Goal: Navigation & Orientation: Find specific page/section

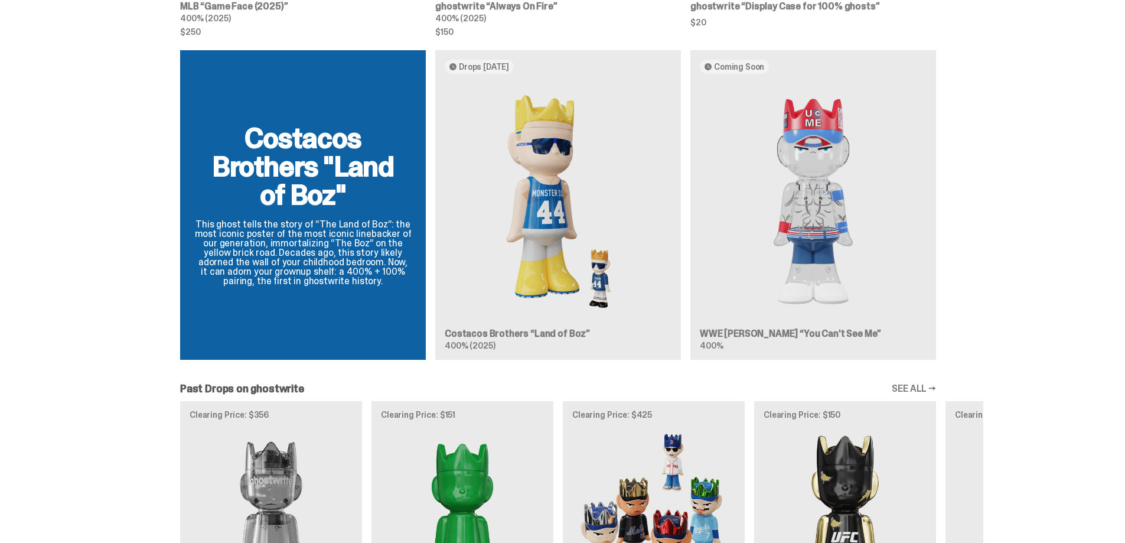
scroll to position [1268, 0]
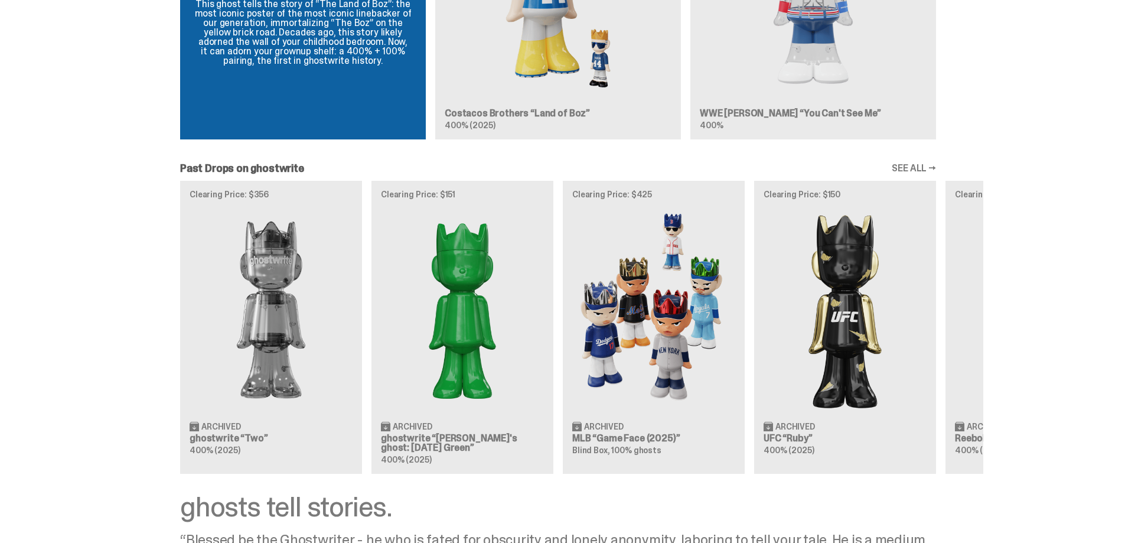
click at [641, 344] on div "Clearing Price: $356 Archived ghostwrite “Two” 400% (2025) Clearing Price: $151…" at bounding box center [558, 327] width 851 height 293
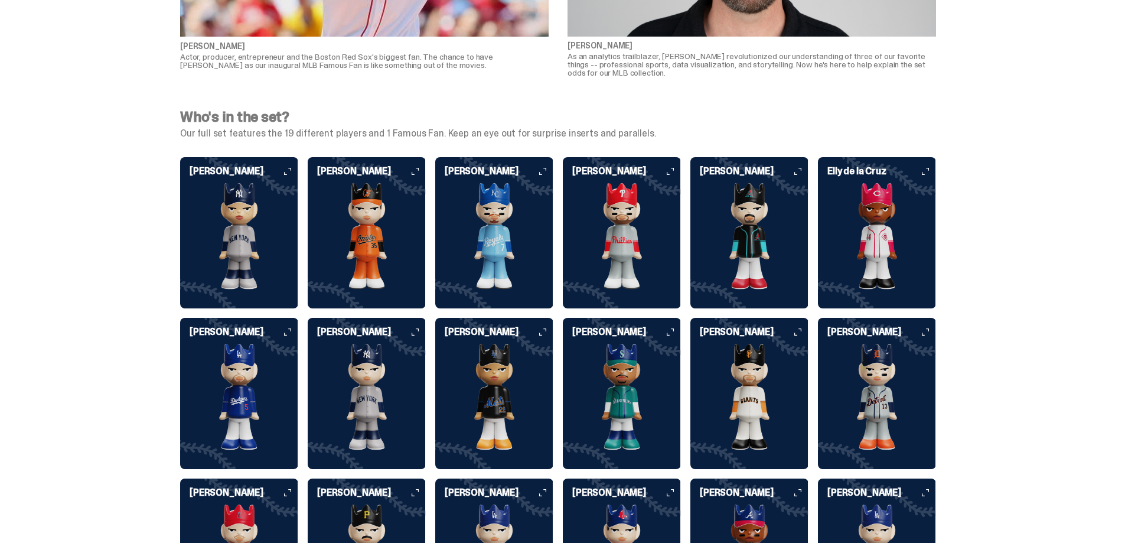
scroll to position [2895, 0]
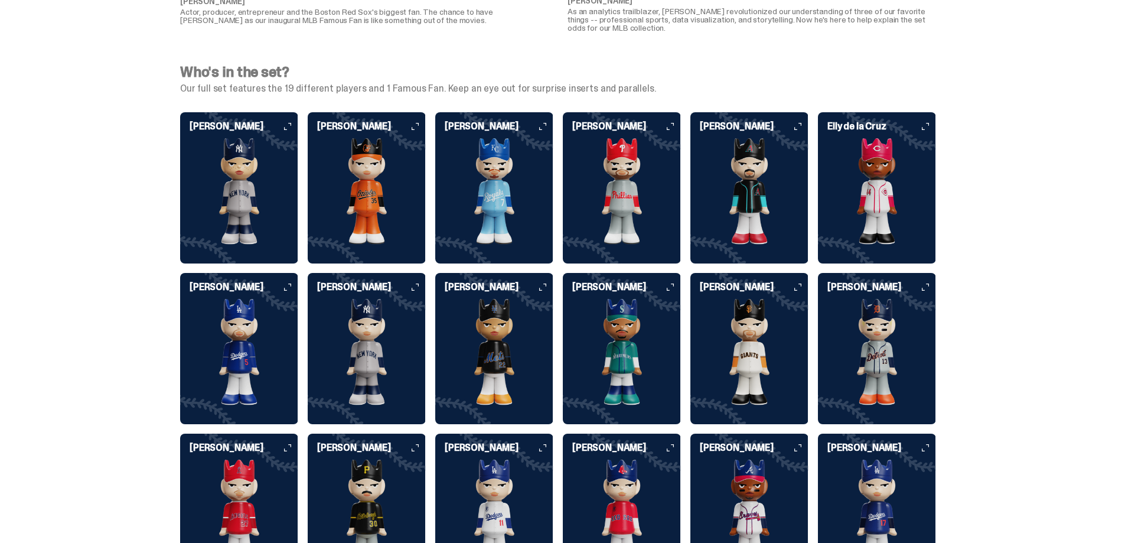
click at [289, 123] on icon at bounding box center [287, 126] width 7 height 7
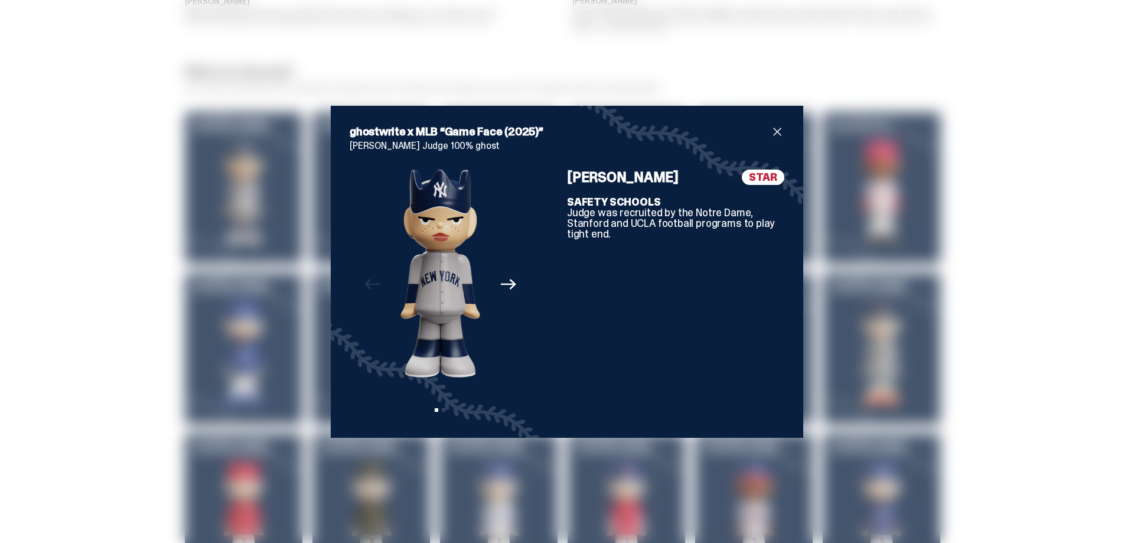
click at [510, 286] on icon "Next" at bounding box center [508, 283] width 15 height 15
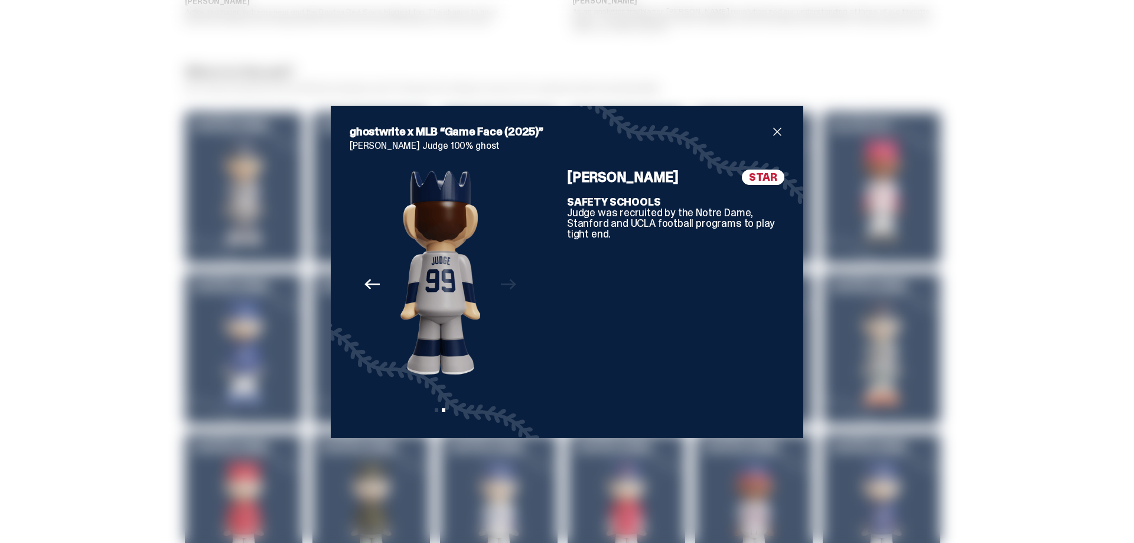
click at [510, 286] on div "Previous Next View slide 1 View slide 2" at bounding box center [440, 294] width 181 height 249
drag, startPoint x: 510, startPoint y: 286, endPoint x: 610, endPoint y: 235, distance: 112.0
click at [516, 282] on div "Previous Next View slide 1 View slide 2" at bounding box center [440, 294] width 181 height 249
click at [773, 129] on span "close" at bounding box center [777, 132] width 14 height 14
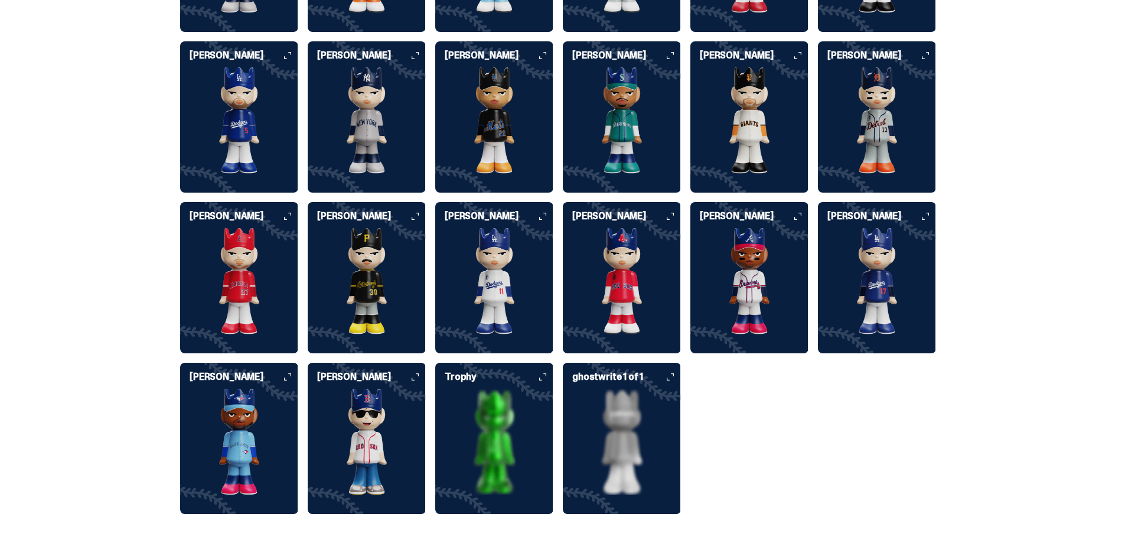
scroll to position [3131, 0]
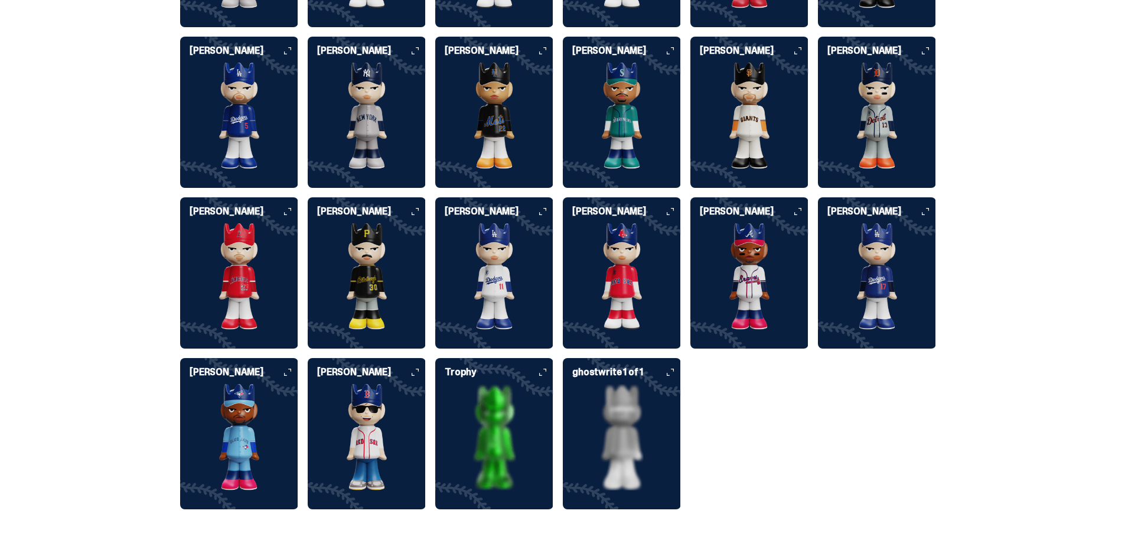
click at [674, 369] on icon at bounding box center [670, 372] width 7 height 7
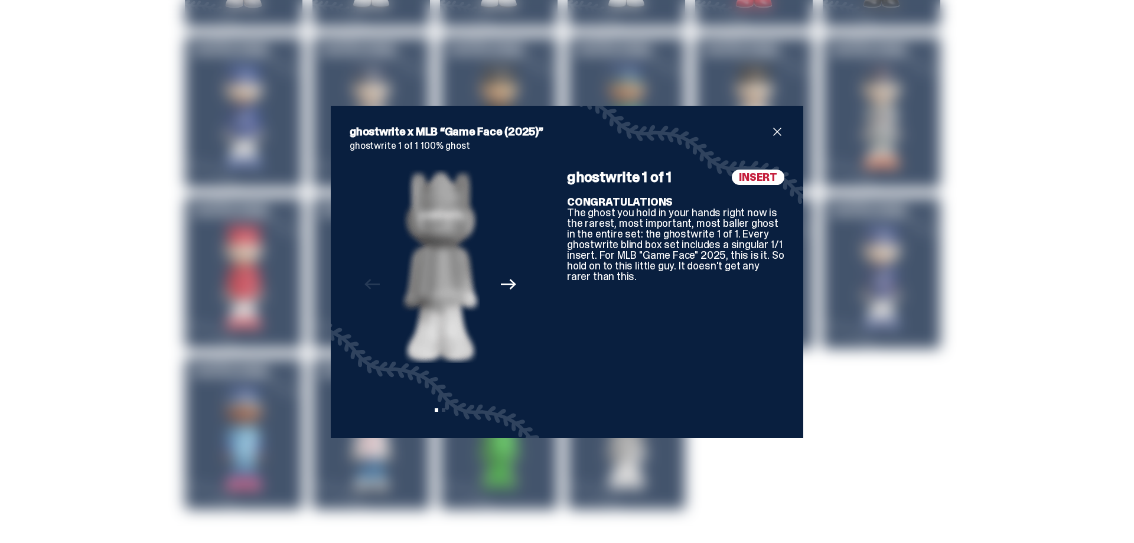
click at [502, 287] on icon "Next" at bounding box center [508, 283] width 15 height 15
click at [502, 287] on div "Previous Next View slide 1 View slide 2" at bounding box center [440, 294] width 181 height 249
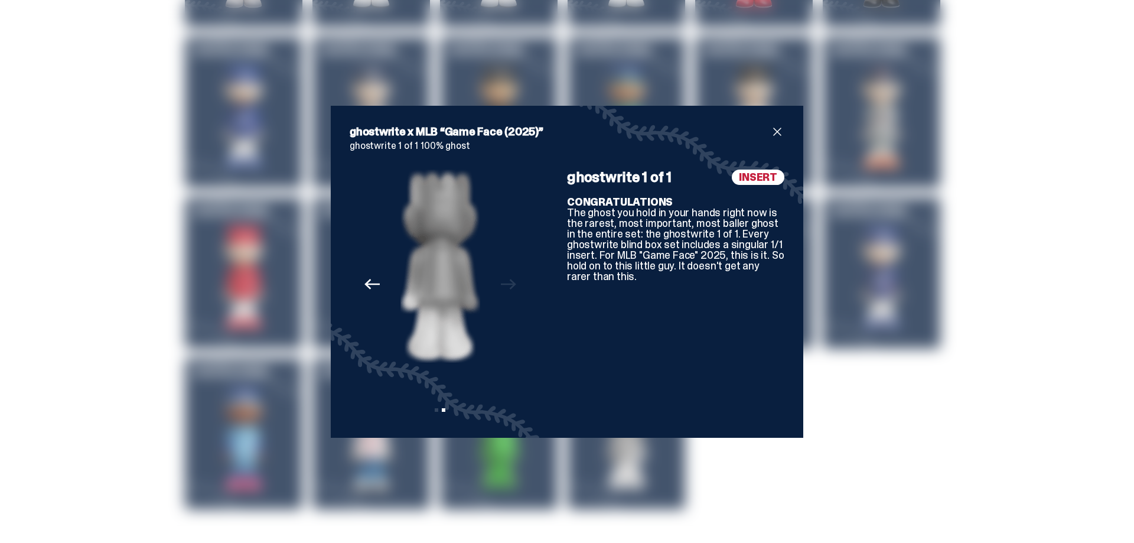
click at [772, 132] on span "close" at bounding box center [777, 132] width 14 height 14
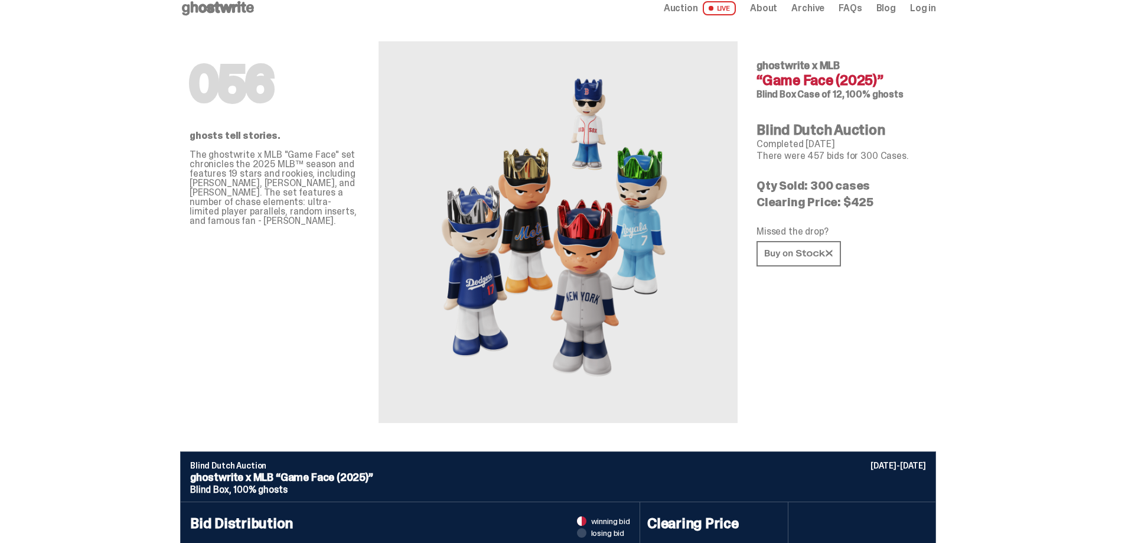
scroll to position [0, 0]
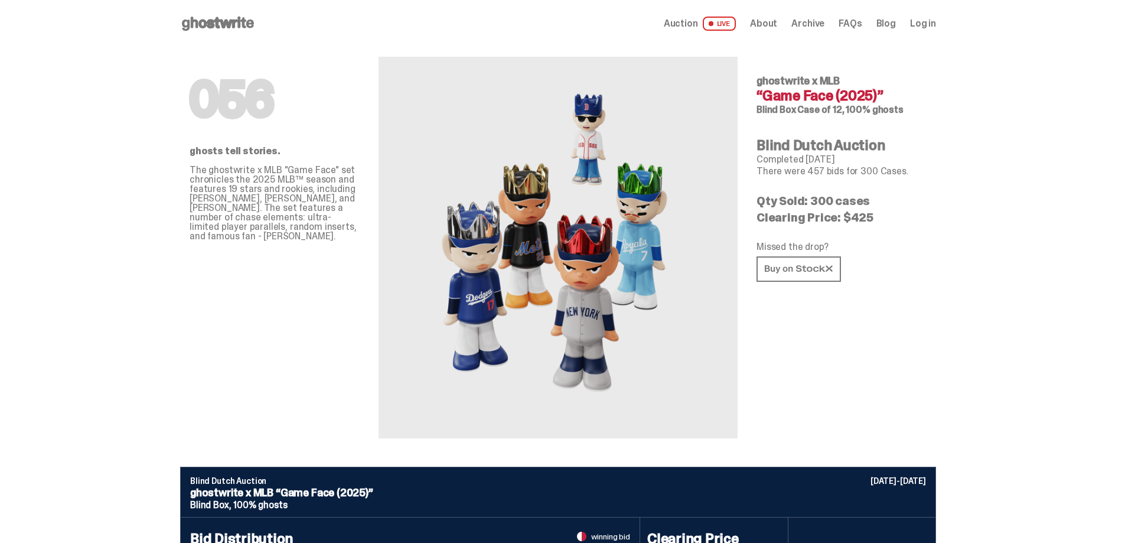
click at [676, 24] on span "Auction" at bounding box center [681, 23] width 34 height 9
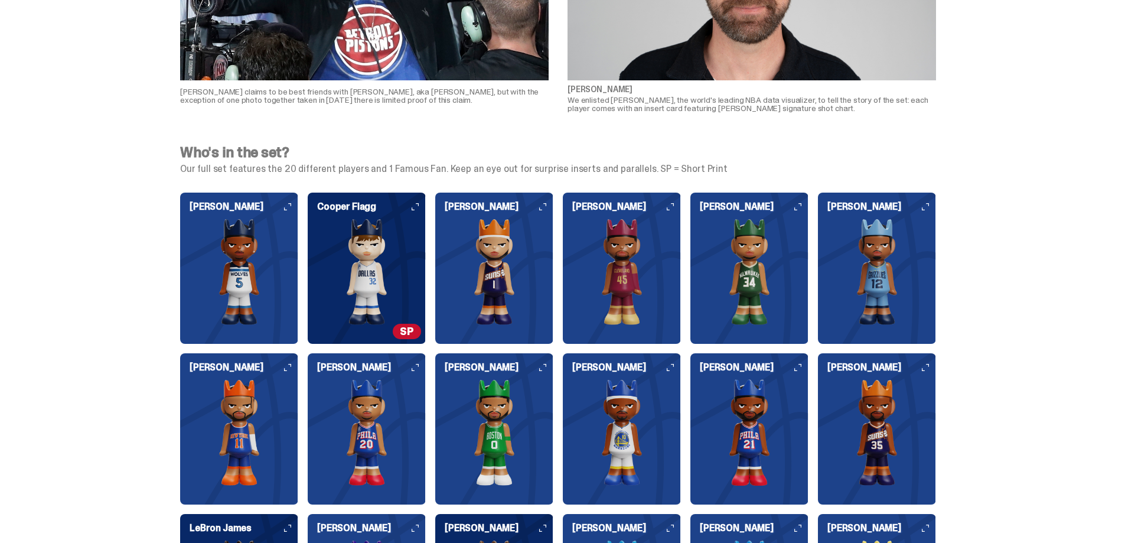
scroll to position [1063, 0]
